Goal: Transaction & Acquisition: Obtain resource

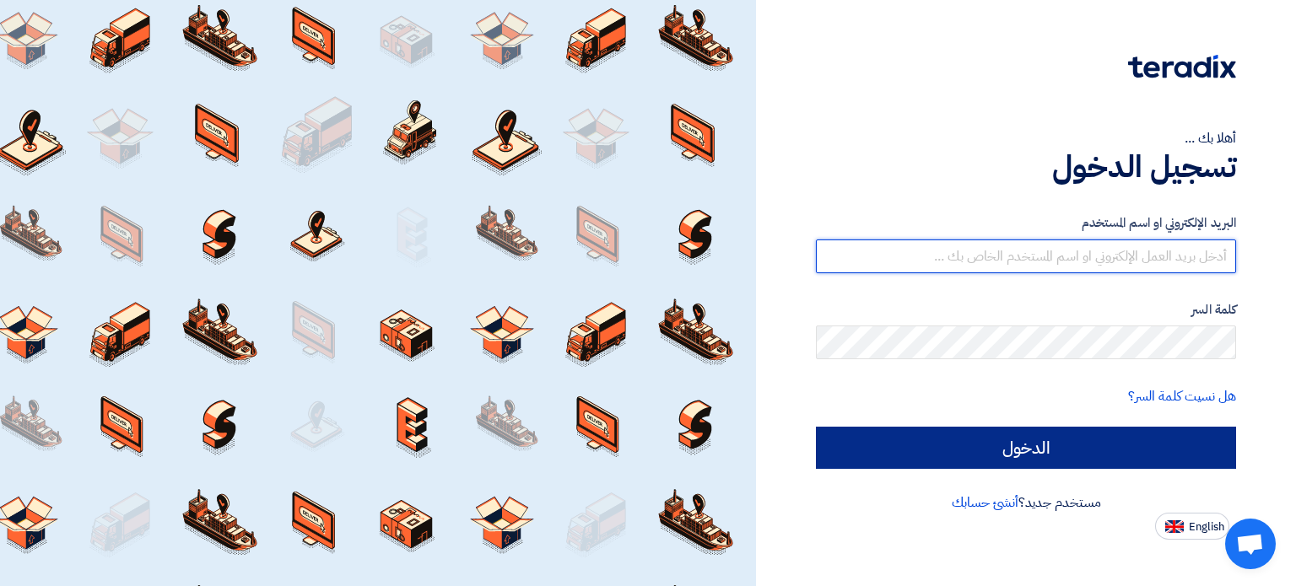
type input "[PERSON_NAME][EMAIL_ADDRESS][DOMAIN_NAME]"
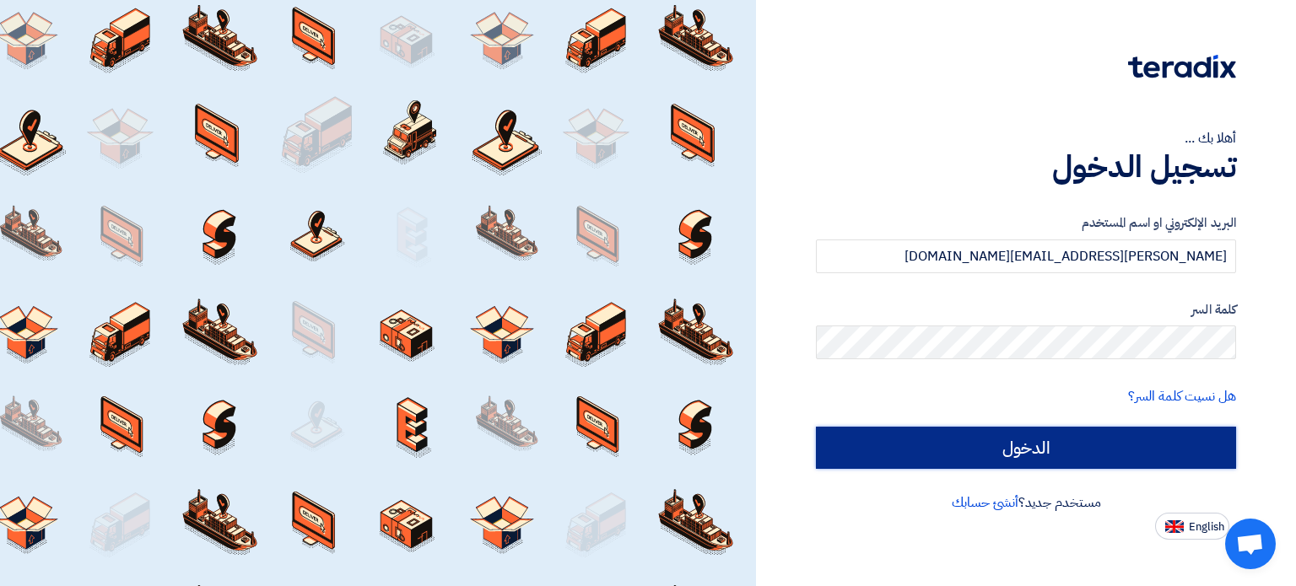
click at [1061, 445] on input "الدخول" at bounding box center [1026, 448] width 420 height 42
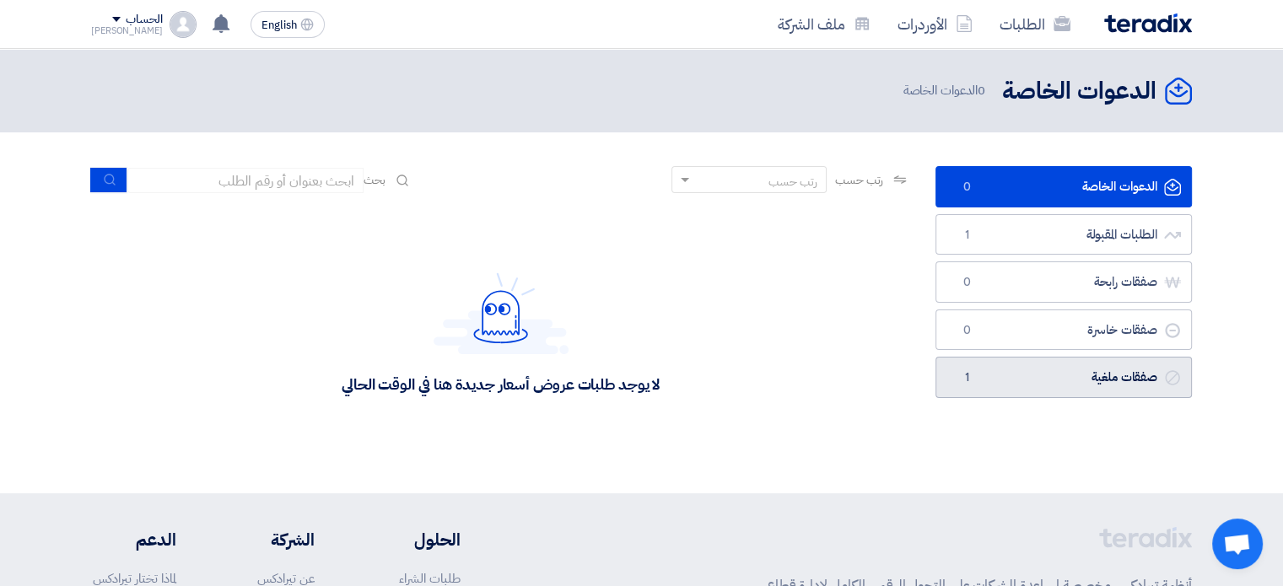
click at [1005, 366] on link "صفقات ملغية صفقات ملغية 1" at bounding box center [1063, 377] width 256 height 41
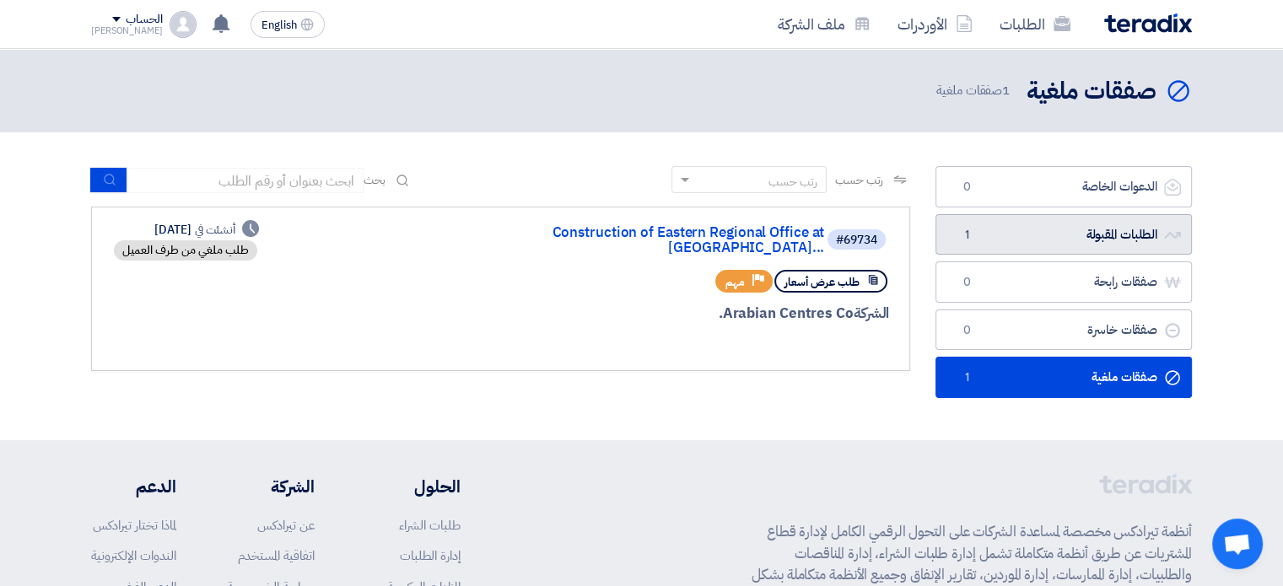
click at [1060, 242] on link "الطلبات المقبولة الطلبات المقبولة 1" at bounding box center [1063, 234] width 256 height 41
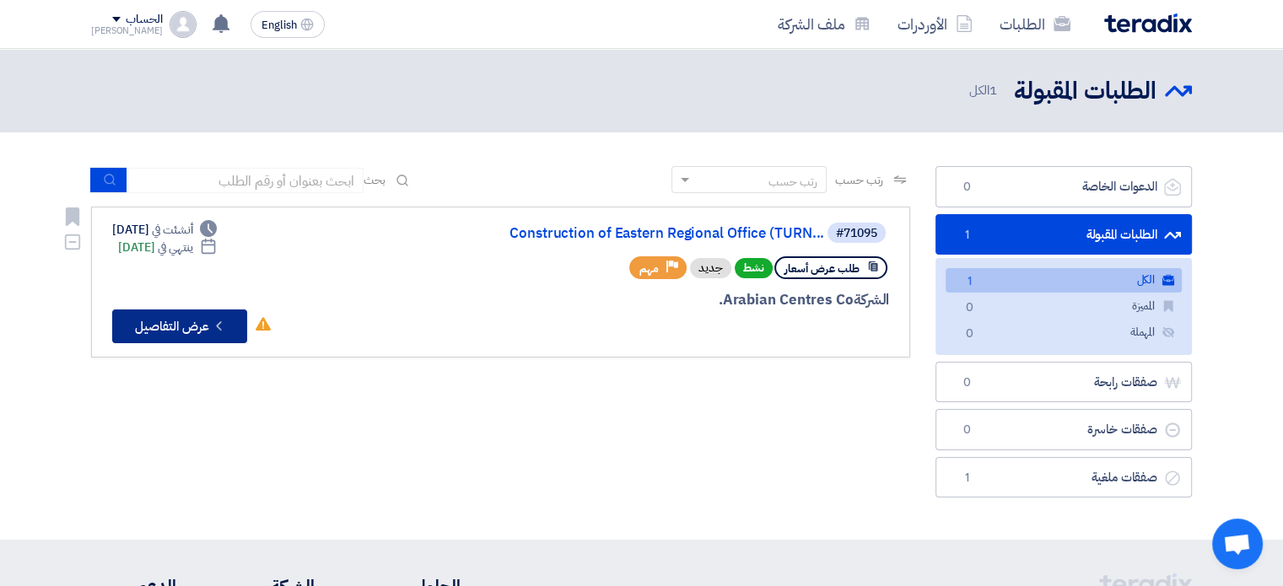
click at [186, 328] on button "Check details عرض التفاصيل" at bounding box center [179, 327] width 135 height 34
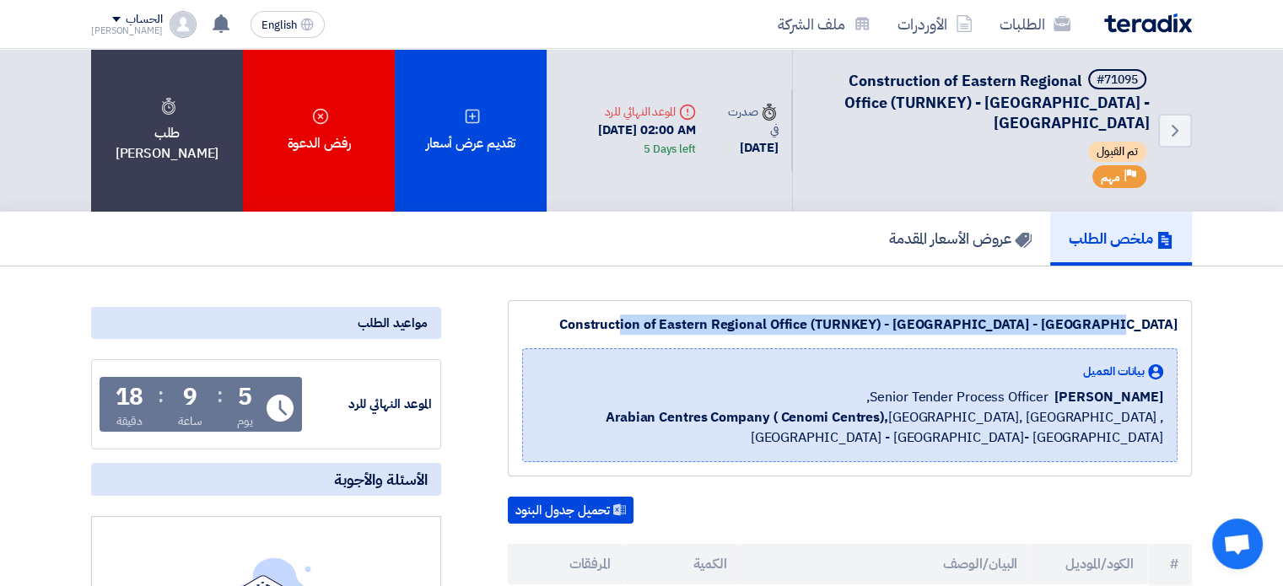
drag, startPoint x: 692, startPoint y: 319, endPoint x: 1177, endPoint y: 307, distance: 485.2
click at [1177, 307] on div "Construction of Eastern Regional Office (TURNKEY) - [GEOGRAPHIC_DATA] - [GEOGRA…" at bounding box center [850, 388] width 684 height 176
copy div "Construction of Eastern Regional Office (TURNKEY) - [GEOGRAPHIC_DATA] - [GEOGRA…"
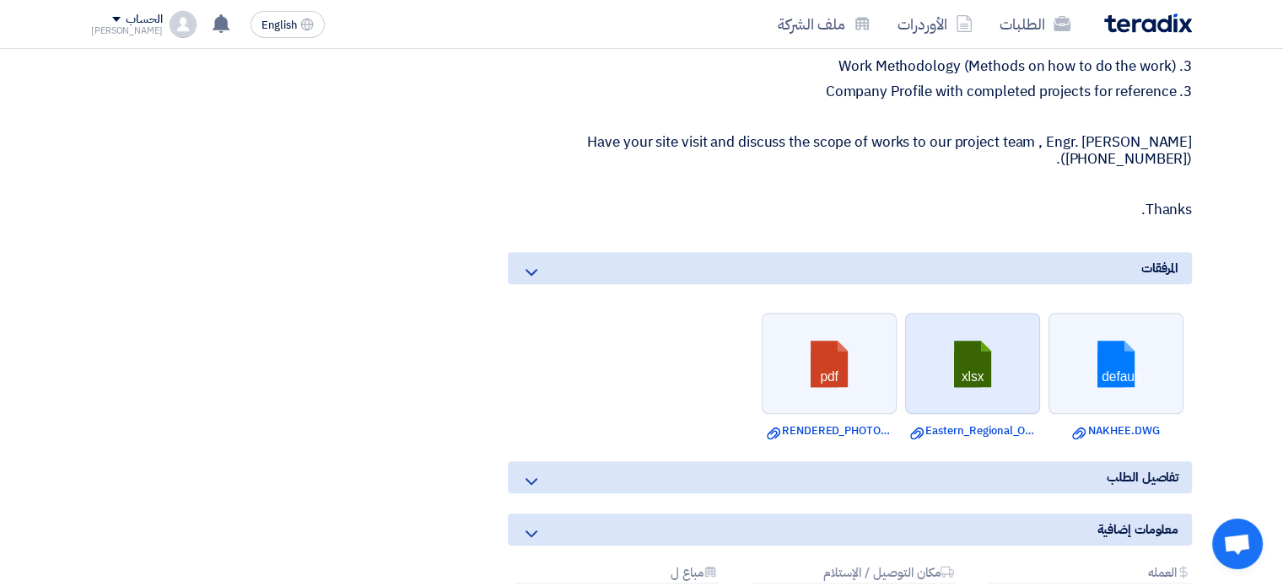
scroll to position [1518, 0]
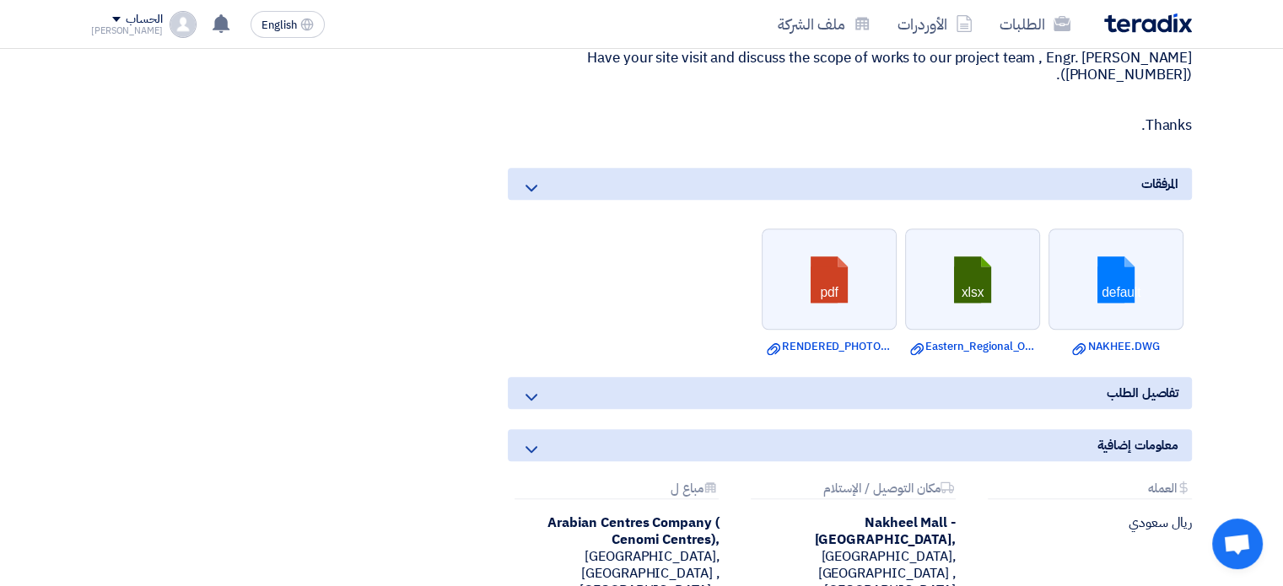
click at [949, 394] on div "تفاصيل الطلب" at bounding box center [850, 393] width 684 height 32
click at [539, 391] on icon at bounding box center [531, 397] width 20 height 20
click at [526, 394] on use at bounding box center [532, 397] width 12 height 7
click at [531, 441] on icon at bounding box center [531, 449] width 20 height 20
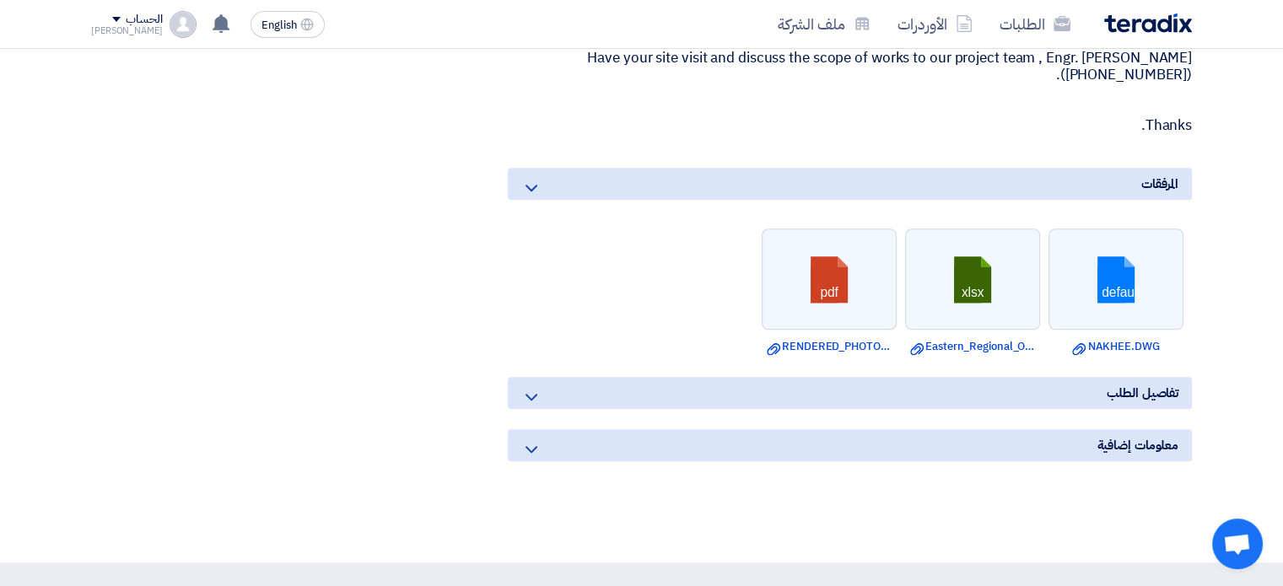
click at [529, 396] on icon at bounding box center [531, 397] width 20 height 20
click at [769, 347] on icon "Download file" at bounding box center [773, 348] width 13 height 13
click at [939, 347] on link "Download file Eastern_Regional_Office_BOQ_Rev.xlsx" at bounding box center [972, 346] width 125 height 17
click at [1110, 340] on link "Download file NAKHEE.DWG" at bounding box center [1116, 346] width 125 height 17
